Goal: Information Seeking & Learning: Find specific fact

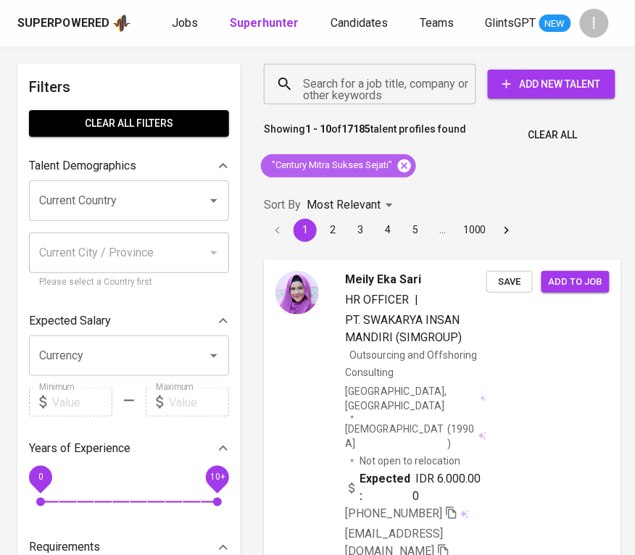
click at [401, 168] on icon at bounding box center [404, 165] width 13 height 13
click at [408, 74] on input "Search for a job title, company or other keywords" at bounding box center [373, 84] width 149 height 28
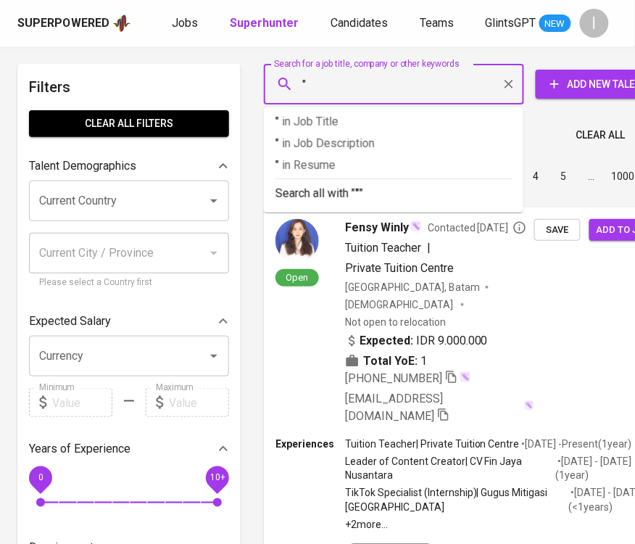
paste input "Quantus Indonesia"
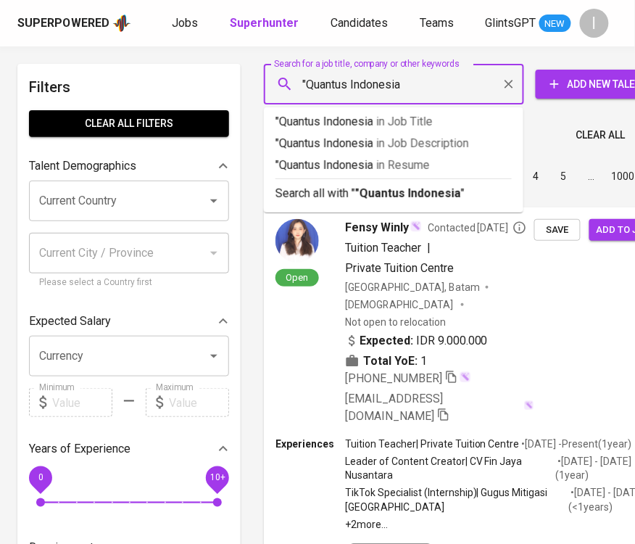
type input ""Quantus Indonesia""
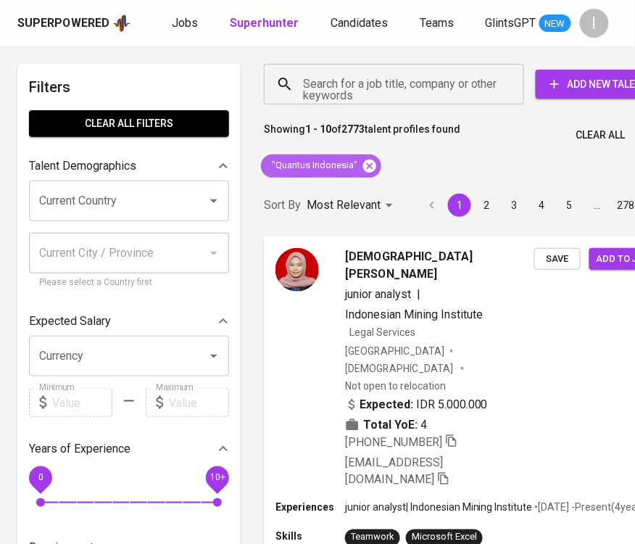
click at [366, 164] on icon at bounding box center [370, 166] width 16 height 16
click at [393, 88] on input "Search for a job title, company or other keywords" at bounding box center [397, 84] width 197 height 28
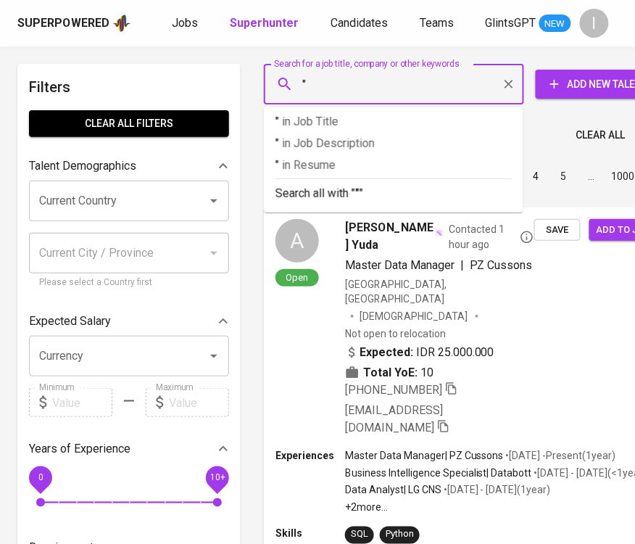
paste input "[PERSON_NAME]"
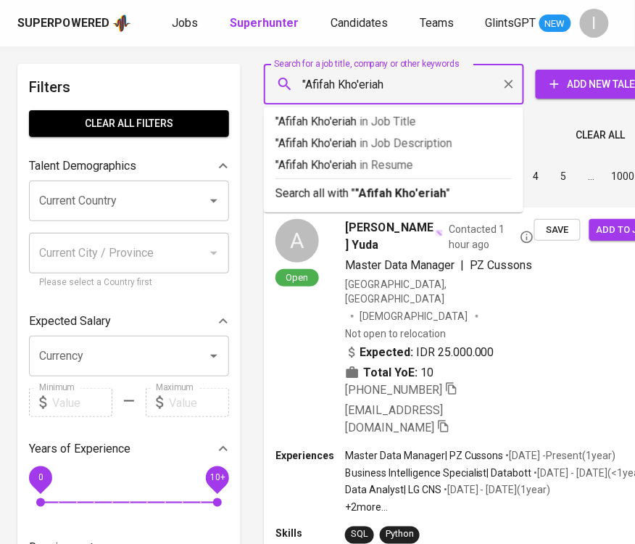
type input ""Afifah Kho'eriah""
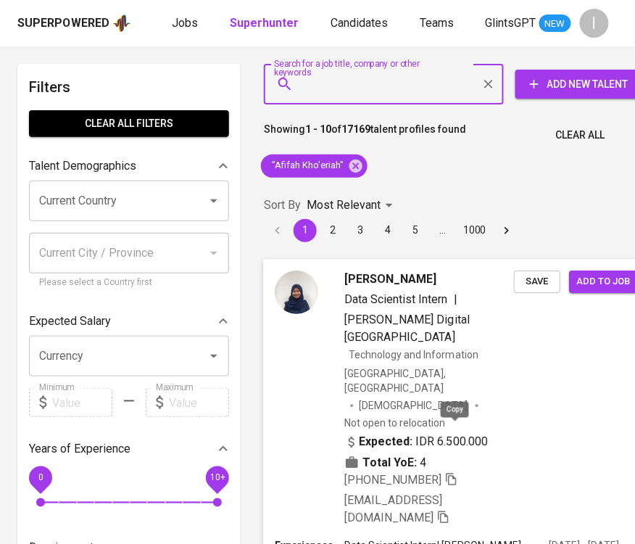
click at [457, 472] on icon "button" at bounding box center [451, 478] width 13 height 13
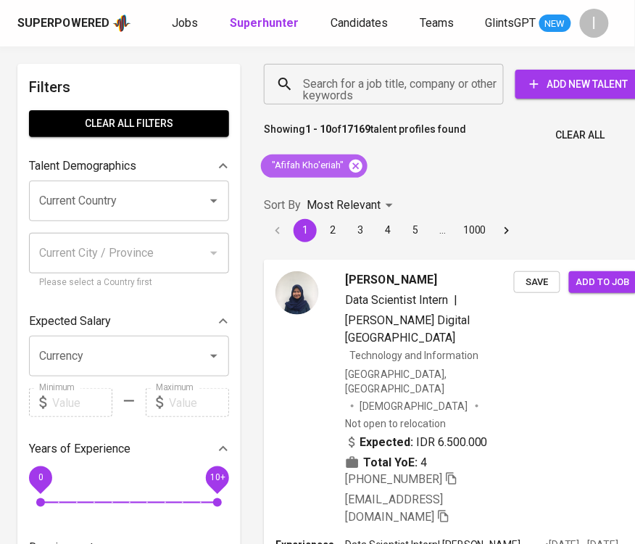
click at [350, 166] on icon at bounding box center [356, 165] width 13 height 13
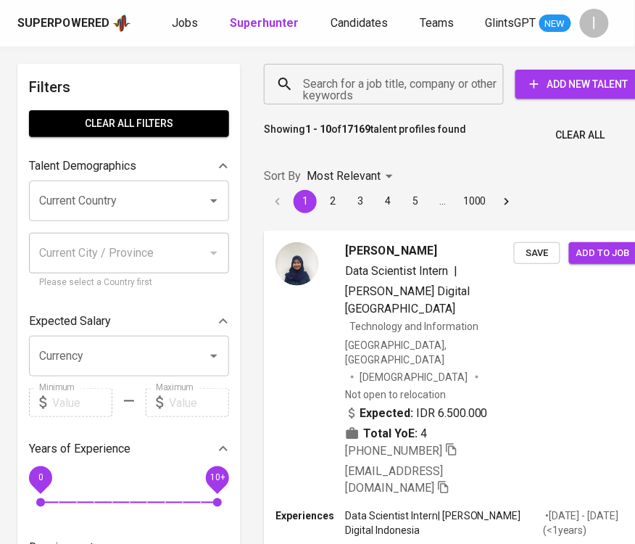
click at [397, 77] on input "Search for a job title, company or other keywords" at bounding box center [387, 84] width 176 height 28
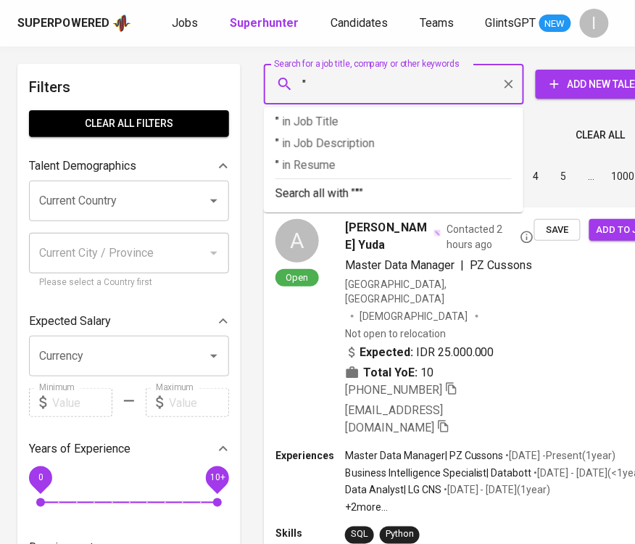
paste input "LHARAS design"
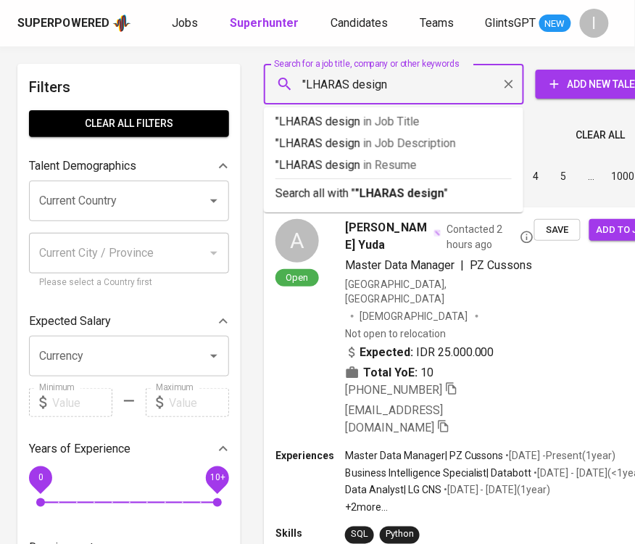
type input ""LHARAS design""
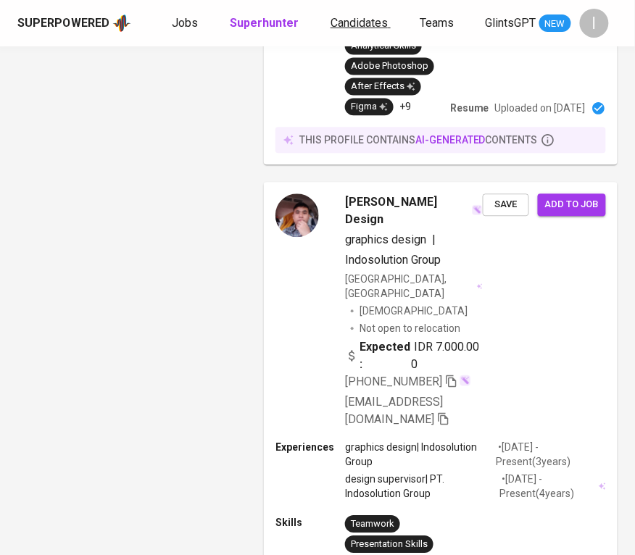
scroll to position [2787, 0]
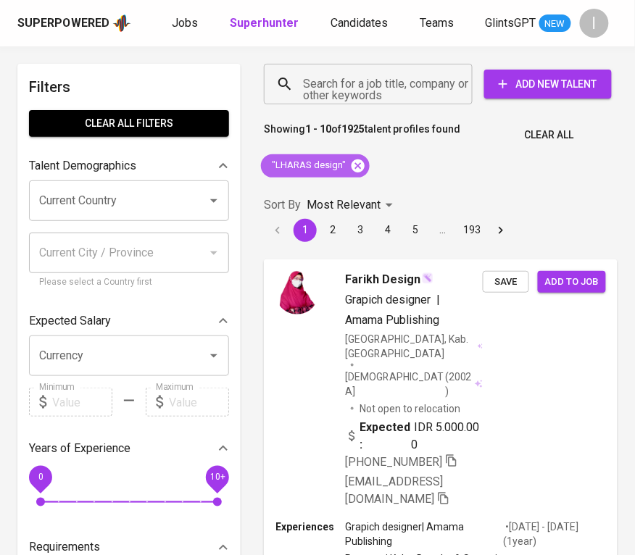
click at [361, 165] on icon at bounding box center [358, 165] width 13 height 13
click at [376, 91] on input "Search for a job title, company or other keywords" at bounding box center [371, 84] width 145 height 28
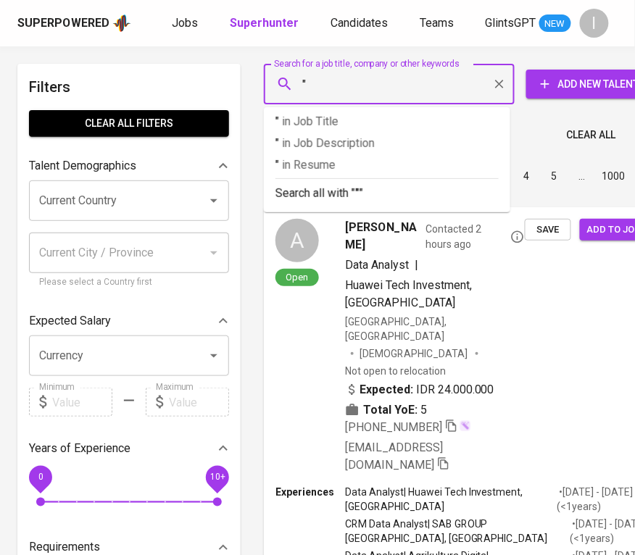
paste input "Indahvaria ekaselaras"
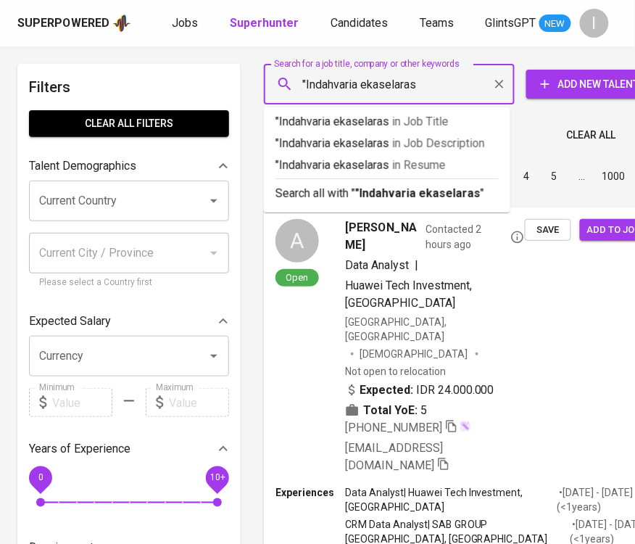
type input ""Indahvaria ekaselaras""
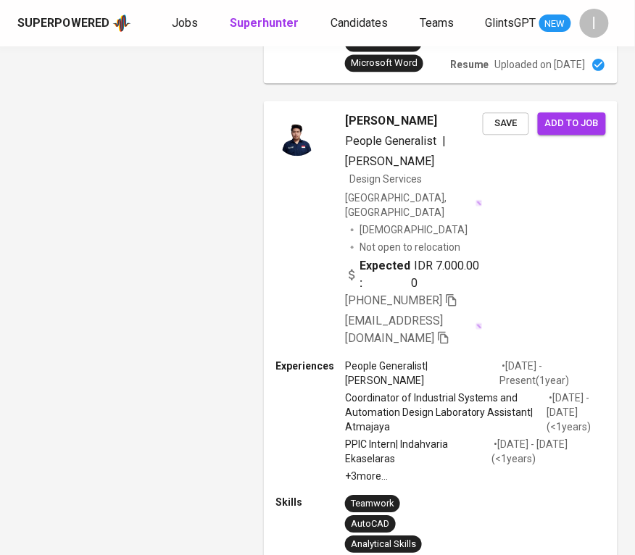
scroll to position [2456, 0]
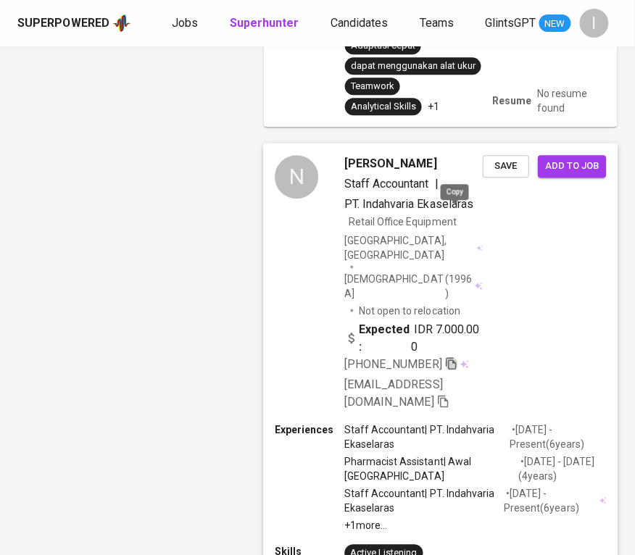
click at [457, 358] on icon "button" at bounding box center [452, 364] width 10 height 12
